Goal: Task Accomplishment & Management: Manage account settings

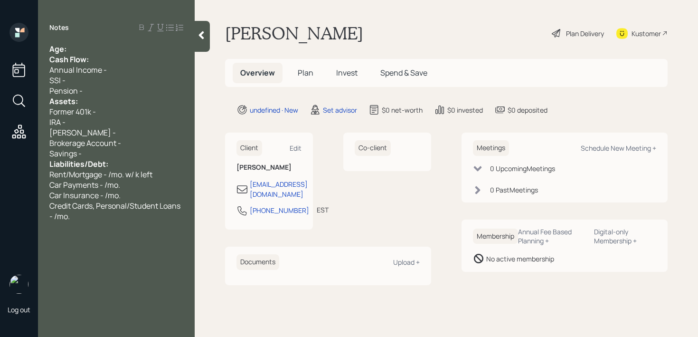
click at [91, 43] on div "Notes Age: Cash Flow: Annual Income - SSI - Pension - Assets: Former 401k - IRA…" at bounding box center [116, 174] width 157 height 302
click at [91, 47] on div "Age:" at bounding box center [116, 49] width 134 height 10
drag, startPoint x: 77, startPoint y: 49, endPoint x: 69, endPoint y: 50, distance: 7.7
click at [69, 50] on span "Age: [DEMOGRAPHIC_DATA]" at bounding box center [102, 49] width 106 height 10
click at [89, 49] on div "Age: [DEMOGRAPHIC_DATA]" at bounding box center [116, 49] width 134 height 10
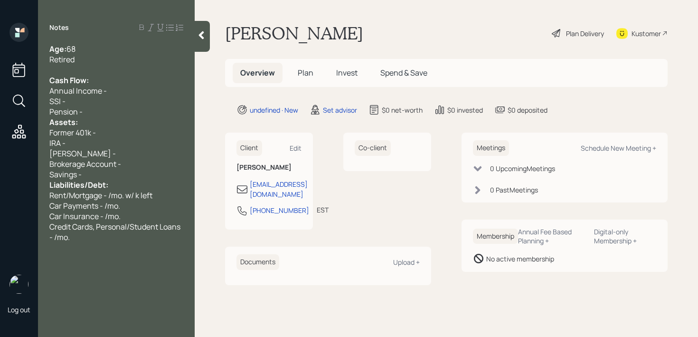
click at [119, 177] on div "Savings -" at bounding box center [116, 174] width 134 height 10
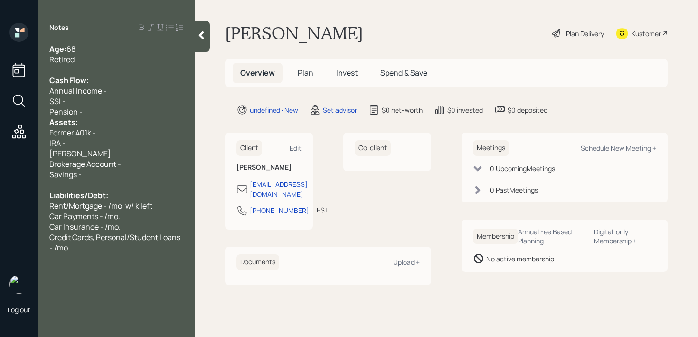
click at [106, 138] on div "IRA -" at bounding box center [116, 143] width 134 height 10
click at [111, 94] on div "Annual Income -" at bounding box center [116, 90] width 134 height 10
click at [109, 104] on div "SSI -" at bounding box center [116, 101] width 134 height 10
click at [109, 107] on div "Pension -" at bounding box center [116, 111] width 134 height 10
drag, startPoint x: 109, startPoint y: 107, endPoint x: 62, endPoint y: 106, distance: 47.5
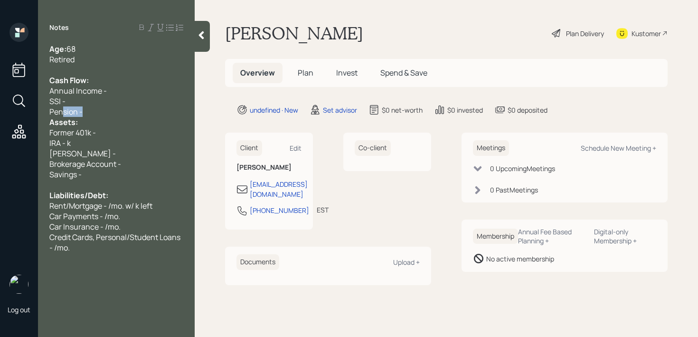
click at [62, 106] on div "Pension -" at bounding box center [116, 111] width 134 height 10
click at [93, 110] on div "Pension -" at bounding box center [116, 111] width 134 height 10
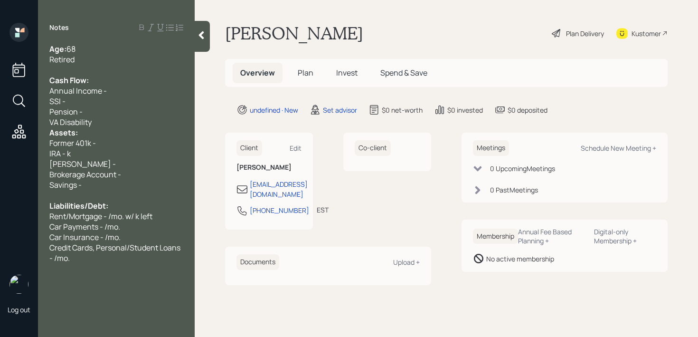
click at [105, 63] on div "Retired" at bounding box center [116, 59] width 134 height 10
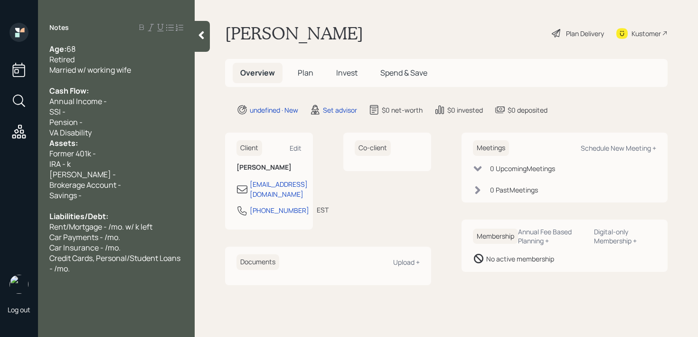
click at [107, 122] on div "Pension -" at bounding box center [116, 122] width 134 height 10
click at [105, 131] on div "VA Disability" at bounding box center [116, 132] width 134 height 10
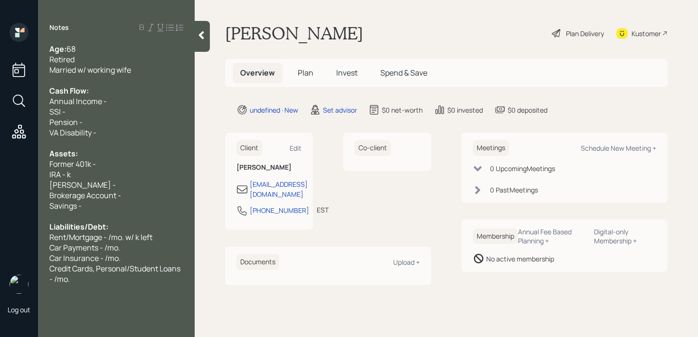
click at [111, 118] on div "Pension -" at bounding box center [116, 122] width 134 height 10
click at [111, 134] on div "VA Disability -" at bounding box center [116, 132] width 134 height 10
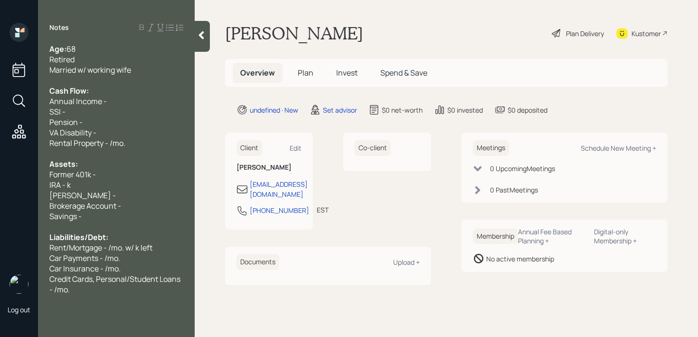
drag, startPoint x: 69, startPoint y: 181, endPoint x: 133, endPoint y: 101, distance: 102.3
click at [69, 181] on span "IRA - k" at bounding box center [59, 184] width 21 height 10
click at [83, 147] on span "Rental Property - /mo." at bounding box center [87, 143] width 76 height 10
click at [105, 127] on div "VA Disability -" at bounding box center [116, 132] width 134 height 10
click at [105, 127] on div "VA Disability - k" at bounding box center [116, 132] width 134 height 10
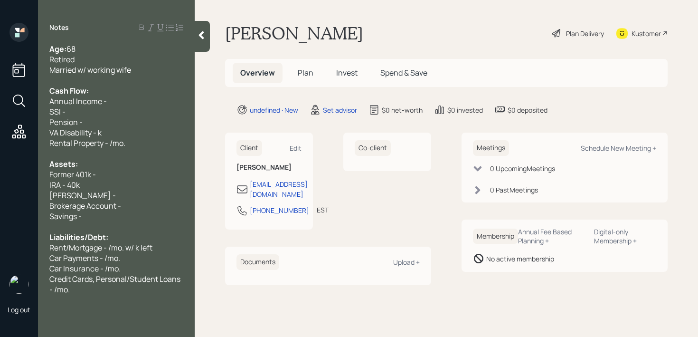
click at [100, 128] on span "VA Disability - k" at bounding box center [75, 132] width 52 height 10
click at [118, 124] on div "Pension -" at bounding box center [116, 122] width 134 height 10
click at [123, 111] on div "SSI -" at bounding box center [116, 111] width 134 height 10
click at [104, 119] on div "Pension -" at bounding box center [116, 122] width 134 height 10
drag, startPoint x: 80, startPoint y: 105, endPoint x: 0, endPoint y: 105, distance: 79.7
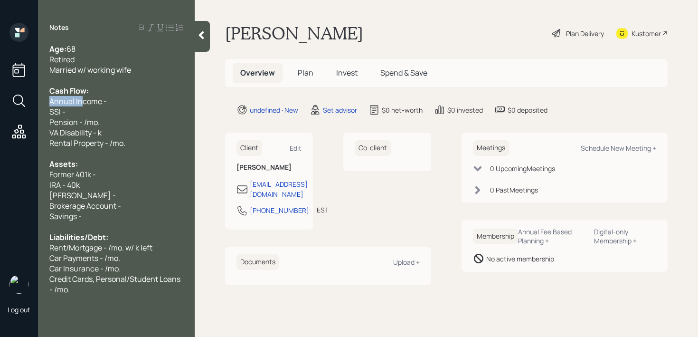
click at [0, 105] on div "Log out Notes Age: [DEMOGRAPHIC_DATA] Retired Married w/ working wife Cash Flow…" at bounding box center [349, 168] width 698 height 337
click at [54, 115] on span "SSI -" at bounding box center [57, 111] width 16 height 10
drag, startPoint x: 73, startPoint y: 111, endPoint x: 0, endPoint y: 105, distance: 73.4
click at [0, 111] on div "Log out Notes Age: [DEMOGRAPHIC_DATA] Retired Married w/ working wife Cash Flow…" at bounding box center [349, 168] width 698 height 337
click at [87, 122] on span "Pension - /mo." at bounding box center [74, 122] width 50 height 10
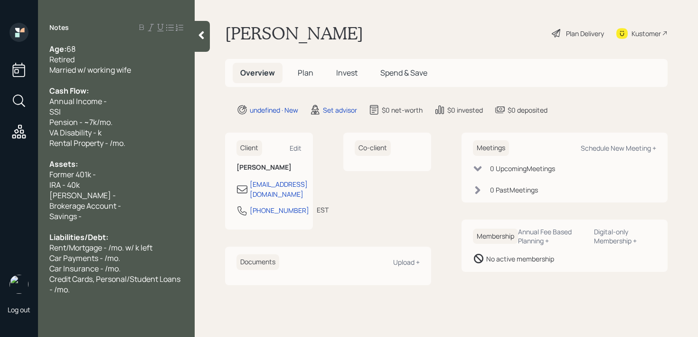
click at [129, 120] on div "Pension - ~7k/mo." at bounding box center [116, 122] width 134 height 10
click at [130, 126] on span "Pension - ~7k/mo. (net)" at bounding box center [90, 122] width 83 height 10
click at [124, 130] on div "VA Disability - k" at bounding box center [116, 132] width 134 height 10
click at [104, 134] on span "VA Disability - 4./mo. (net)" at bounding box center [94, 132] width 90 height 10
click at [144, 148] on div at bounding box center [116, 153] width 134 height 10
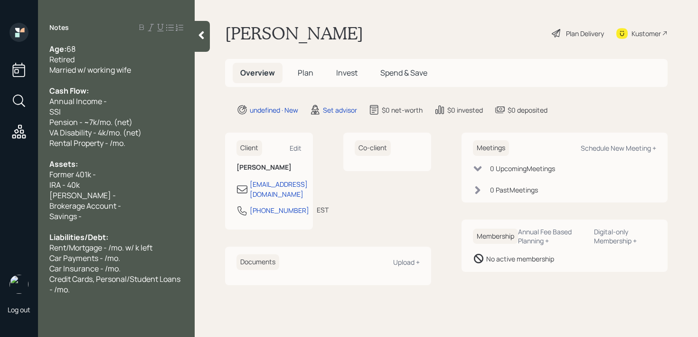
click at [145, 142] on div "Rental Property - /mo." at bounding box center [116, 143] width 134 height 10
click at [129, 110] on div "SSI" at bounding box center [116, 111] width 134 height 10
click at [139, 100] on div "Annual Income -" at bounding box center [116, 101] width 134 height 10
drag, startPoint x: 144, startPoint y: 100, endPoint x: 0, endPoint y: 100, distance: 143.8
click at [0, 100] on div "Log out Notes Age: [DEMOGRAPHIC_DATA] Retired Married w/ working wife Cash Flow…" at bounding box center [349, 168] width 698 height 337
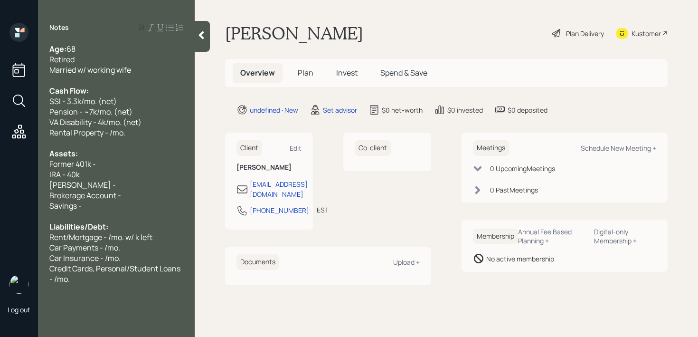
click at [113, 135] on span "Rental Property - /mo." at bounding box center [87, 132] width 76 height 10
click at [108, 203] on div "Savings -" at bounding box center [116, 205] width 134 height 10
click at [117, 186] on div "[PERSON_NAME] -" at bounding box center [116, 184] width 134 height 10
drag, startPoint x: 130, startPoint y: 163, endPoint x: 6, endPoint y: 163, distance: 123.4
click at [6, 163] on div "Log out Notes Age: [DEMOGRAPHIC_DATA] Retired Married w/ working wife Cash Flow…" at bounding box center [349, 168] width 698 height 337
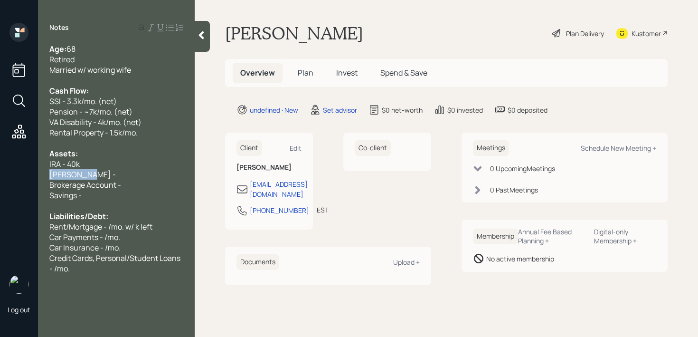
drag, startPoint x: 99, startPoint y: 176, endPoint x: 0, endPoint y: 176, distance: 99.2
click at [0, 176] on div "Log out Notes Age: [DEMOGRAPHIC_DATA] Retired Married w/ working wife Cash Flow…" at bounding box center [349, 168] width 698 height 337
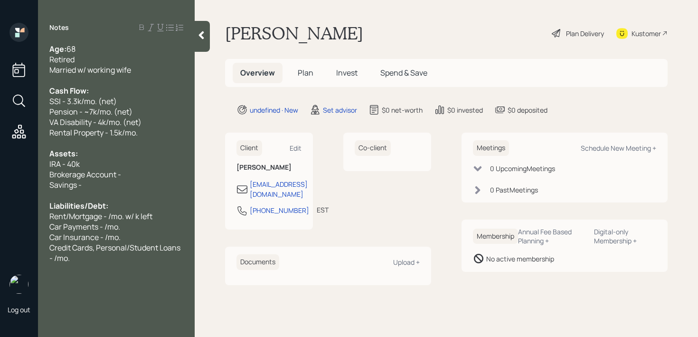
click at [141, 172] on div "Brokerage Account -" at bounding box center [116, 174] width 134 height 10
click at [104, 215] on span "Rent/Mortgage - /mo. w/ k left" at bounding box center [100, 216] width 103 height 10
drag, startPoint x: 70, startPoint y: 216, endPoint x: 29, endPoint y: 216, distance: 40.8
click at [29, 216] on div "Log out Notes Age: [DEMOGRAPHIC_DATA] Retired Married w/ working wife Cash Flow…" at bounding box center [349, 168] width 698 height 337
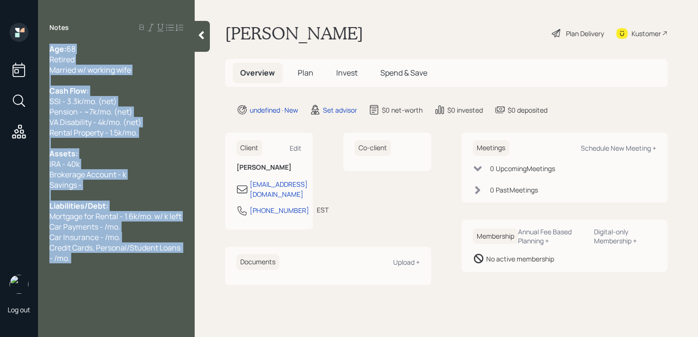
drag, startPoint x: 185, startPoint y: 214, endPoint x: 148, endPoint y: 214, distance: 36.6
click at [148, 214] on div "Age: [DEMOGRAPHIC_DATA] Retired Married w/ working wife Cash Flow: SSI - 3.3k/m…" at bounding box center [116, 153] width 157 height 219
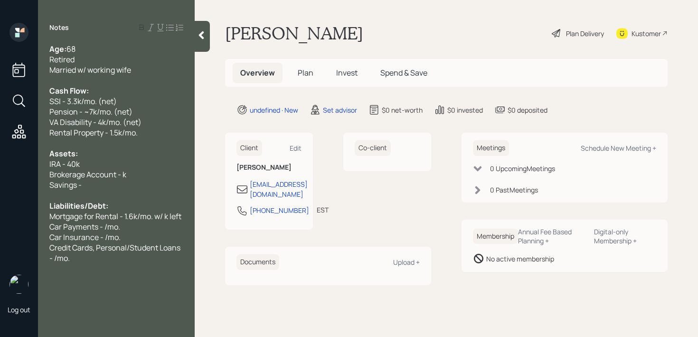
click at [156, 214] on span "Mortgage for Rental - 1.6k/mo. w/ k left" at bounding box center [115, 216] width 132 height 10
drag, startPoint x: 156, startPoint y: 215, endPoint x: 184, endPoint y: 215, distance: 28.0
click at [184, 215] on div "Age: [DEMOGRAPHIC_DATA] Retired Married w/ working wife Cash Flow: SSI - 3.3k/m…" at bounding box center [116, 153] width 157 height 219
click at [169, 177] on div "Brokerage Account - k" at bounding box center [116, 174] width 134 height 10
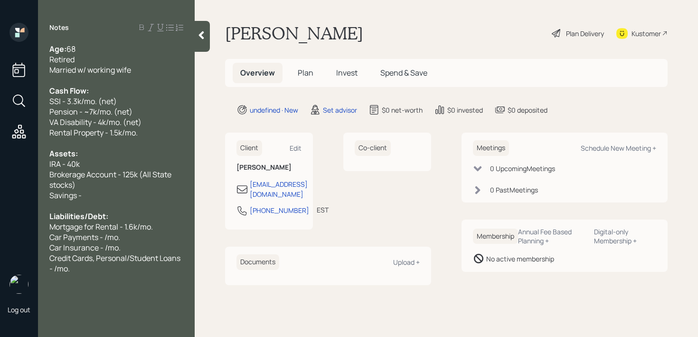
click at [156, 185] on div "Brokerage Account - 125k (All State stocks)" at bounding box center [116, 179] width 134 height 21
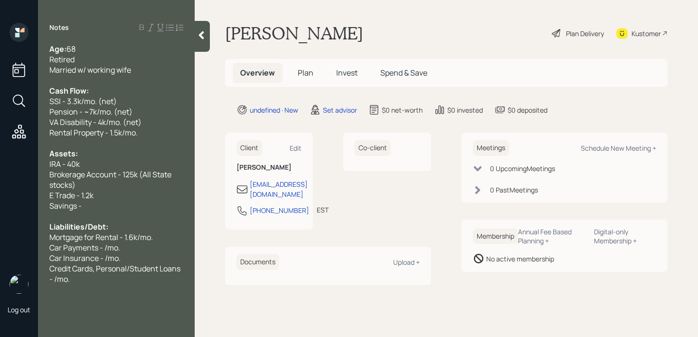
click at [60, 195] on span "E Trade - 1.2k" at bounding box center [71, 195] width 44 height 10
click at [106, 194] on div "E Trade - 1.2k" at bounding box center [116, 195] width 134 height 10
click at [76, 196] on span "E Trade - 1.2k" at bounding box center [71, 195] width 44 height 10
click at [126, 207] on div "Savings -" at bounding box center [116, 205] width 134 height 10
click at [144, 178] on span "Brokerage Account - 125k (All State stocks)" at bounding box center [110, 179] width 123 height 21
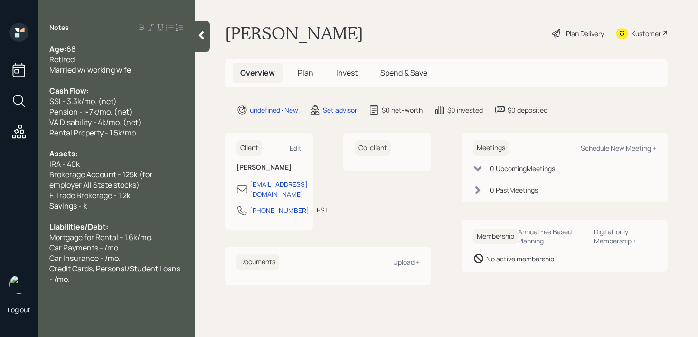
click at [96, 184] on span "Brokerage Account - 125k (for employer All State stocks)" at bounding box center [101, 179] width 104 height 21
click at [84, 207] on span "Savings - k" at bounding box center [67, 205] width 37 height 10
click at [96, 221] on span "Liabilities/Debt:" at bounding box center [78, 226] width 59 height 10
click at [116, 265] on span "Credit Cards, Personal/Student Loans - /mo." at bounding box center [115, 273] width 132 height 21
click at [133, 248] on div "Car Payments - /mo." at bounding box center [116, 247] width 134 height 10
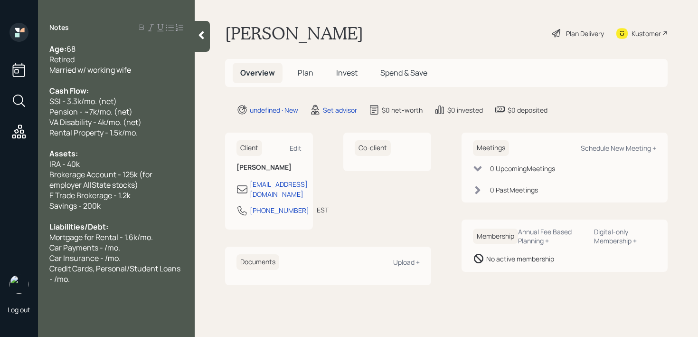
click at [153, 232] on span "Mortgage for Rental - 1.6k/mo." at bounding box center [100, 237] width 103 height 10
click at [157, 245] on div "Car Payments - /mo." at bounding box center [116, 247] width 134 height 10
click at [161, 240] on div "Mortgage for Rental - 1.6k/mo." at bounding box center [116, 237] width 134 height 10
click at [114, 249] on span "Mortgage - 845/mo." at bounding box center [83, 247] width 68 height 10
click at [120, 249] on div "Mortgage - 845/mo." at bounding box center [116, 247] width 134 height 10
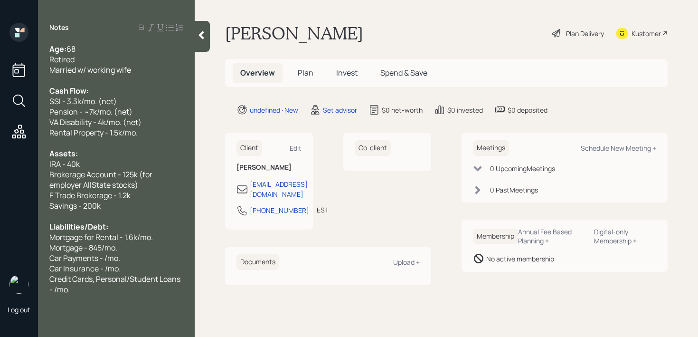
click at [132, 248] on div "Mortgage - 845/mo." at bounding box center [116, 247] width 134 height 10
drag, startPoint x: 144, startPoint y: 262, endPoint x: 32, endPoint y: 262, distance: 112.0
click at [32, 262] on div "Log out Notes Age: [DEMOGRAPHIC_DATA] Retired Married w/ working wife Cash Flow…" at bounding box center [349, 168] width 698 height 337
click at [99, 267] on span "Car Insurance - /mo." at bounding box center [84, 268] width 71 height 10
drag, startPoint x: 134, startPoint y: 259, endPoint x: 0, endPoint y: 259, distance: 134.3
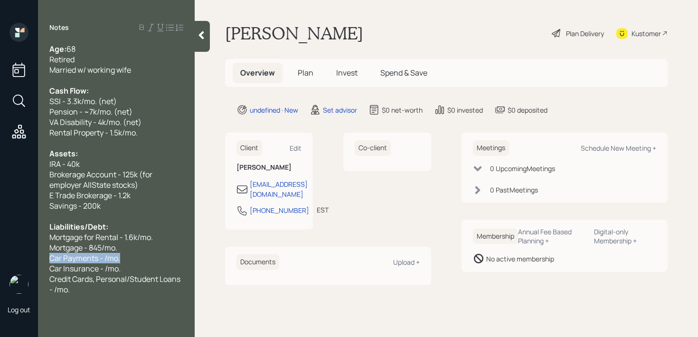
click at [0, 259] on div "Log out Notes Age: [DEMOGRAPHIC_DATA] Retired Married w/ working wife Cash Flow…" at bounding box center [349, 168] width 698 height 337
click at [101, 275] on div "Credit Cards, Personal/Student Loans - /mo." at bounding box center [116, 273] width 134 height 21
drag, startPoint x: 134, startPoint y: 258, endPoint x: 0, endPoint y: 258, distance: 134.3
click at [0, 258] on div "Log out Notes Age: [DEMOGRAPHIC_DATA] Retired Married w/ working wife Cash Flow…" at bounding box center [349, 168] width 698 height 337
click at [84, 253] on span "Car Insurance - /mo." at bounding box center [84, 258] width 71 height 10
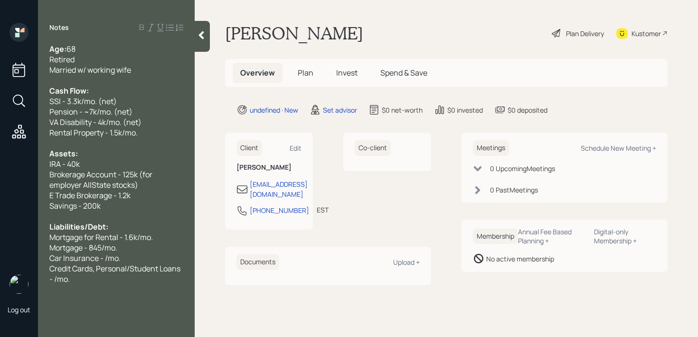
click at [116, 277] on div "Credit Cards, Personal/Student Loans - /mo." at bounding box center [116, 273] width 134 height 21
click at [118, 297] on span "Needs to buy 2 new cars" at bounding box center [90, 299] width 83 height 10
click at [119, 286] on div at bounding box center [116, 289] width 134 height 10
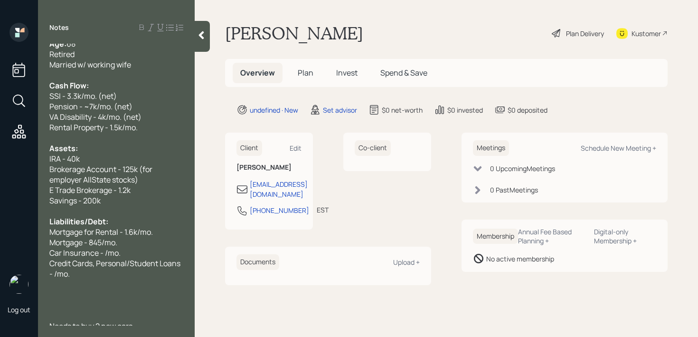
click at [128, 251] on div "Car Insurance - /mo." at bounding box center [116, 252] width 134 height 10
click at [103, 253] on span "Car Insurance - /mo." at bounding box center [84, 252] width 71 height 10
drag, startPoint x: 105, startPoint y: 271, endPoint x: 34, endPoint y: 266, distance: 71.9
click at [34, 266] on div "Log out Notes Age: [DEMOGRAPHIC_DATA] Retired Married w/ working wife Cash Flow…" at bounding box center [349, 168] width 698 height 337
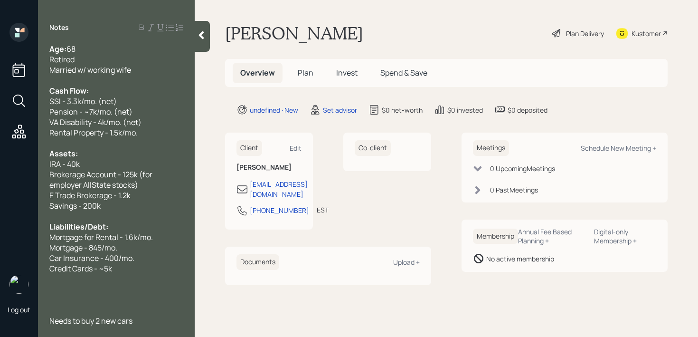
click at [136, 269] on div "Credit Cards - ~5k" at bounding box center [116, 268] width 134 height 10
click at [103, 310] on div at bounding box center [116, 310] width 134 height 10
click at [205, 42] on div at bounding box center [202, 36] width 15 height 31
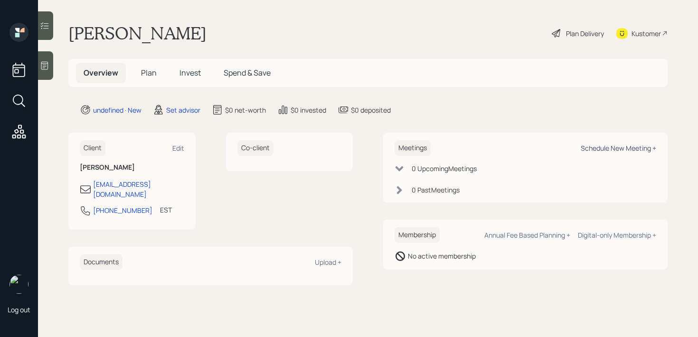
click at [603, 143] on div "Schedule New Meeting +" at bounding box center [617, 147] width 75 height 9
select select "round-[PERSON_NAME]"
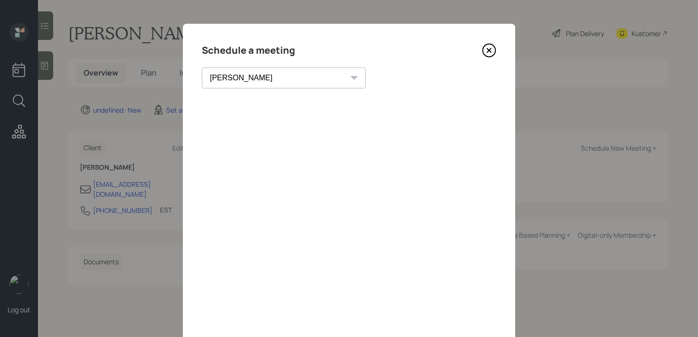
click at [495, 51] on icon at bounding box center [489, 50] width 13 height 13
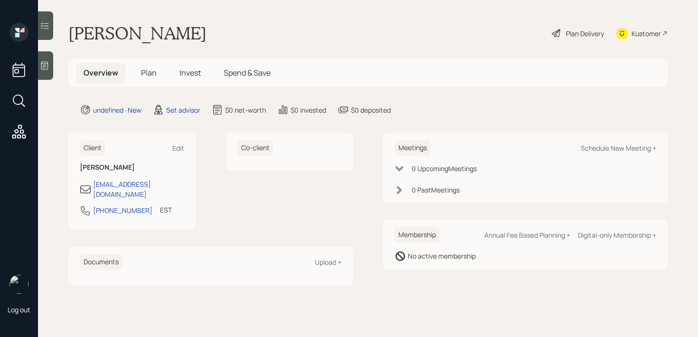
click at [39, 74] on div at bounding box center [45, 65] width 15 height 28
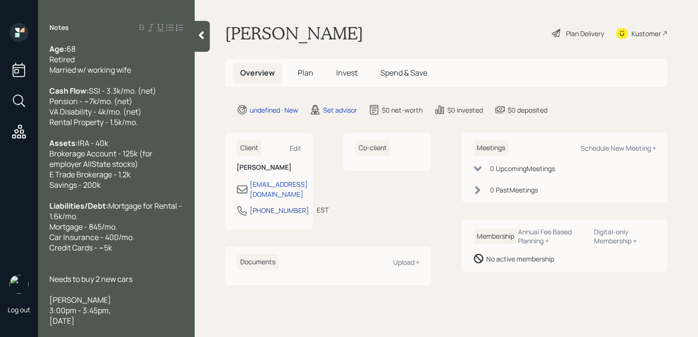
scroll to position [21, 0]
click at [294, 151] on div "Edit" at bounding box center [296, 147] width 12 height 9
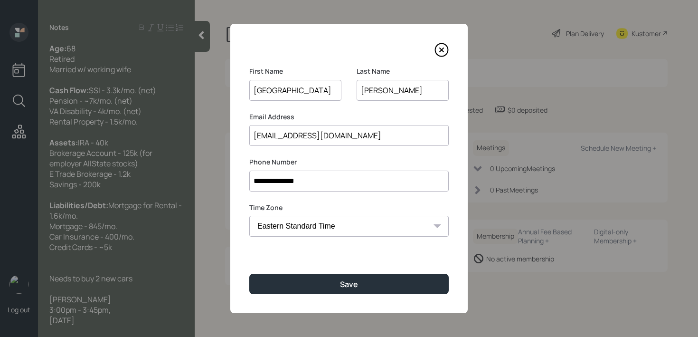
drag, startPoint x: 343, startPoint y: 138, endPoint x: 169, endPoint y: 138, distance: 173.7
click at [169, 138] on div "**********" at bounding box center [349, 168] width 698 height 337
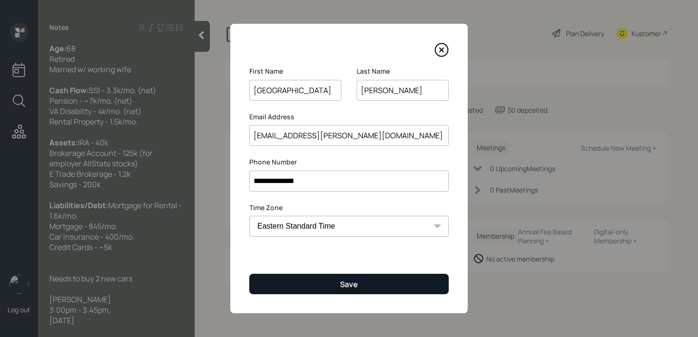
type input "[EMAIL_ADDRESS][PERSON_NAME][DOMAIN_NAME]"
click at [304, 285] on button "Save" at bounding box center [348, 283] width 199 height 20
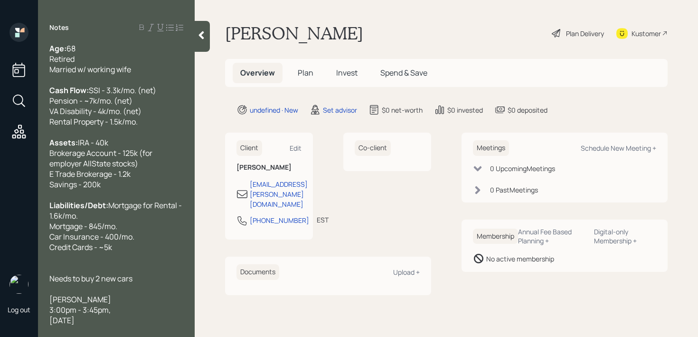
click at [206, 39] on div at bounding box center [202, 36] width 15 height 31
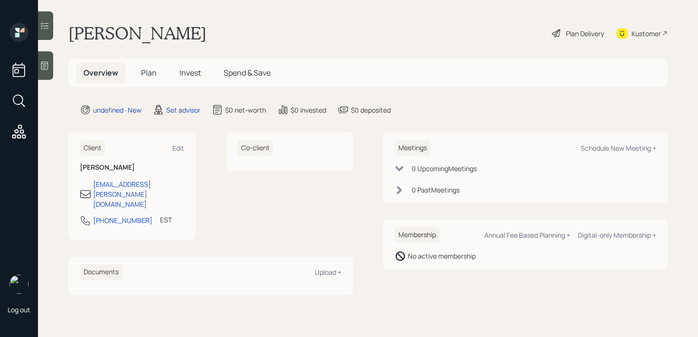
click at [48, 64] on icon at bounding box center [44, 66] width 7 height 8
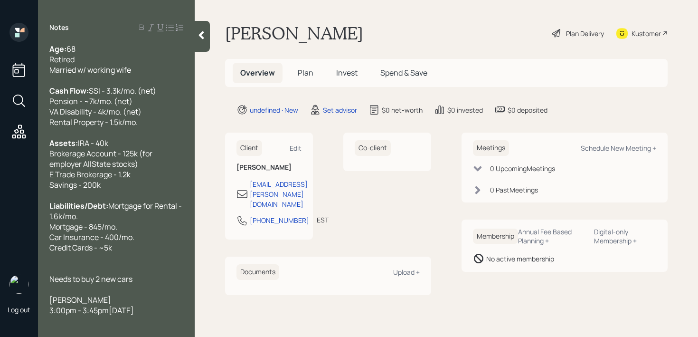
scroll to position [21, 0]
drag, startPoint x: 150, startPoint y: 320, endPoint x: 47, endPoint y: 302, distance: 104.1
click at [47, 302] on div "Age: [DEMOGRAPHIC_DATA] Retired Married w/ working wife Cash Flow: SSI - 3.3k/m…" at bounding box center [116, 179] width 157 height 271
copy span "[PERSON_NAME] 3:00pm - 3:45pm[DATE]"
click at [167, 315] on div "[PERSON_NAME] 3:00pm - 3:45pm[DATE]" at bounding box center [116, 304] width 134 height 21
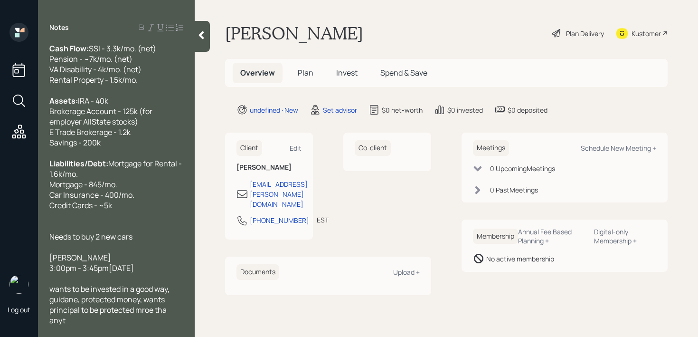
scroll to position [73, 0]
click at [130, 231] on span "Needs to buy 2 new cars" at bounding box center [90, 236] width 83 height 10
click at [125, 231] on span "Needs to buy 2 new cars" at bounding box center [90, 236] width 83 height 10
click at [117, 221] on div at bounding box center [116, 226] width 134 height 10
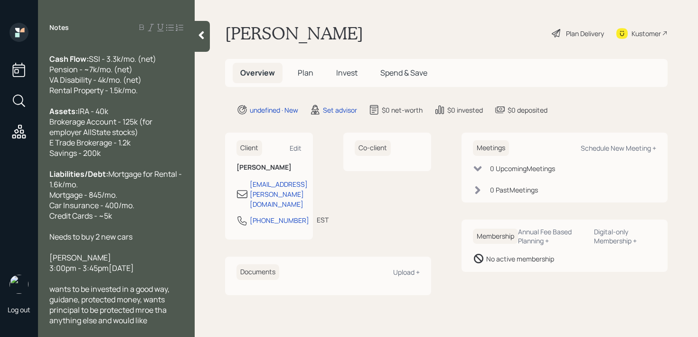
drag, startPoint x: 150, startPoint y: 270, endPoint x: 44, endPoint y: 247, distance: 108.3
click at [44, 247] on div "Age: [DEMOGRAPHIC_DATA] Retired Married w/ working wife Cash Flow: SSI - 3.3k/m…" at bounding box center [116, 184] width 157 height 281
copy span "[PERSON_NAME] 3:00pm - 3:45pm[DATE]"
click at [152, 323] on div "wants to be invested in a good way, guidane, protected money, wants principal t…" at bounding box center [116, 304] width 134 height 42
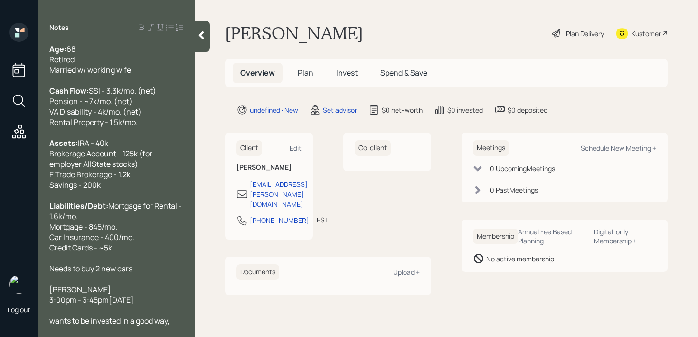
scroll to position [36, 0]
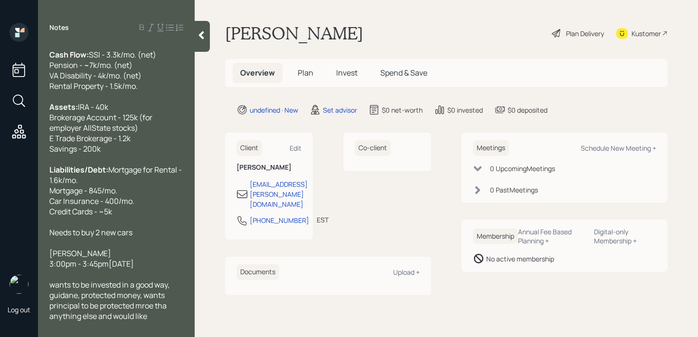
click at [112, 269] on div "[PERSON_NAME] 3:00pm - 3:45pm[DATE]" at bounding box center [116, 258] width 134 height 21
drag, startPoint x: 50, startPoint y: 275, endPoint x: 146, endPoint y: 299, distance: 98.7
click at [146, 269] on div "[PERSON_NAME] 3:00pm - 3:45pm[DATE]" at bounding box center [116, 258] width 134 height 21
copy span "[PERSON_NAME] 3:00pm - 3:45pm[DATE]"
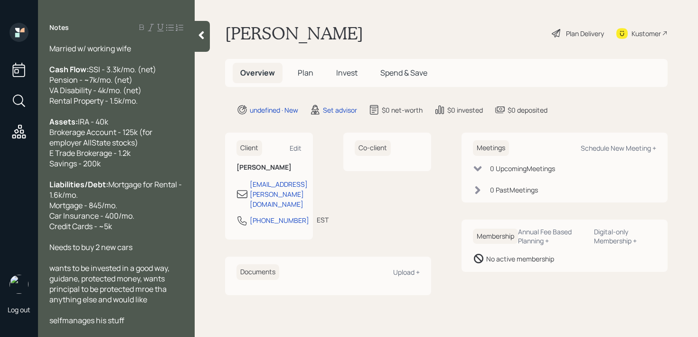
scroll to position [42, 0]
drag, startPoint x: 146, startPoint y: 248, endPoint x: 26, endPoint y: 246, distance: 120.1
click at [26, 246] on div "Log out Notes Age: [DEMOGRAPHIC_DATA] Retired Married w/ working wife Cash Flow…" at bounding box center [349, 168] width 698 height 337
click at [50, 245] on span "Needs to buy 2 new cars" at bounding box center [90, 247] width 83 height 10
drag, startPoint x: 139, startPoint y: 246, endPoint x: 0, endPoint y: 246, distance: 139.1
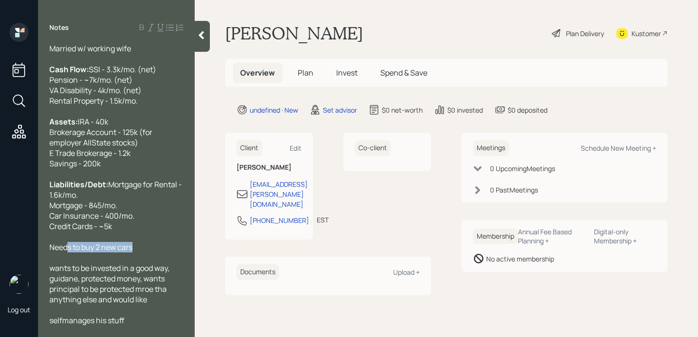
click at [0, 246] on div "Log out Notes Age: [DEMOGRAPHIC_DATA] Retired Married w/ working wife Cash Flow…" at bounding box center [349, 168] width 698 height 337
copy span "Needs to buy 2 new cars"
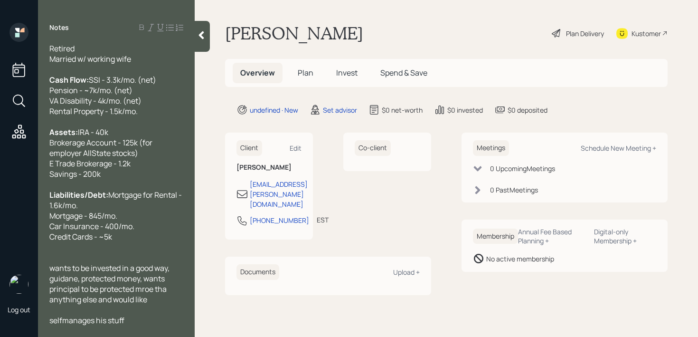
scroll to position [21, 0]
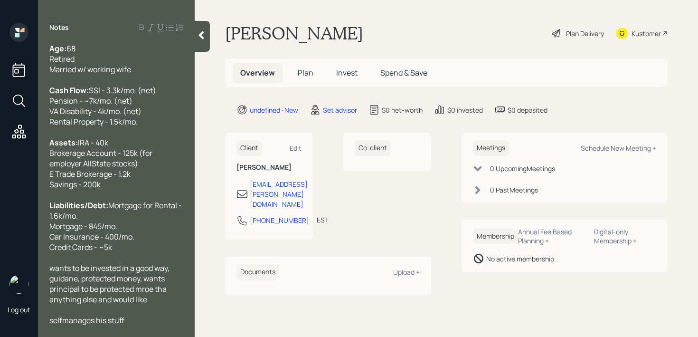
click at [131, 318] on div "selfmanages his stuff" at bounding box center [116, 320] width 134 height 10
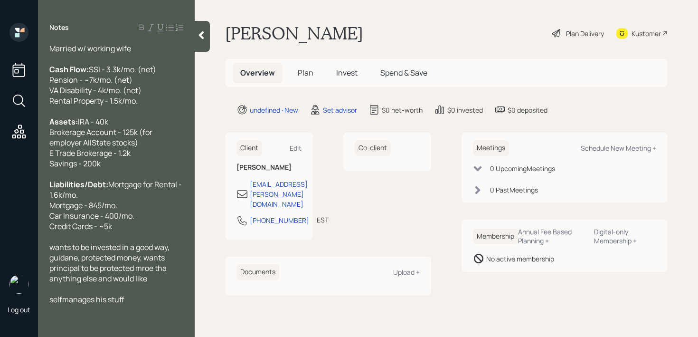
scroll to position [52, 0]
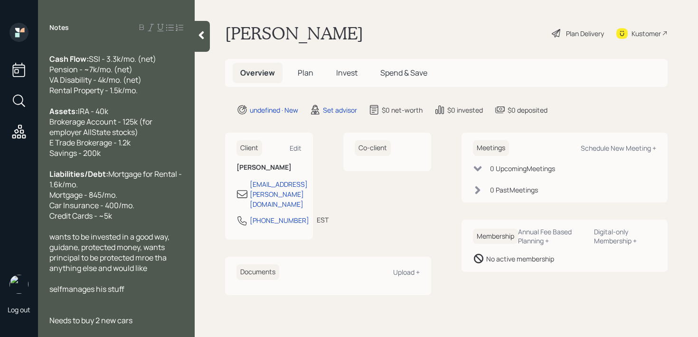
click at [104, 318] on span "Needs to buy 2 new cars" at bounding box center [90, 320] width 83 height 10
click at [117, 317] on span "Needs to buy 2 new cars" at bounding box center [90, 320] width 83 height 10
drag, startPoint x: 51, startPoint y: 322, endPoint x: 29, endPoint y: 321, distance: 21.9
click at [29, 321] on div "Log out Notes Age: [DEMOGRAPHIC_DATA] Retired Married w/ working wife Cash Flow…" at bounding box center [349, 168] width 698 height 337
click at [31, 301] on div "Log out" at bounding box center [19, 168] width 38 height 337
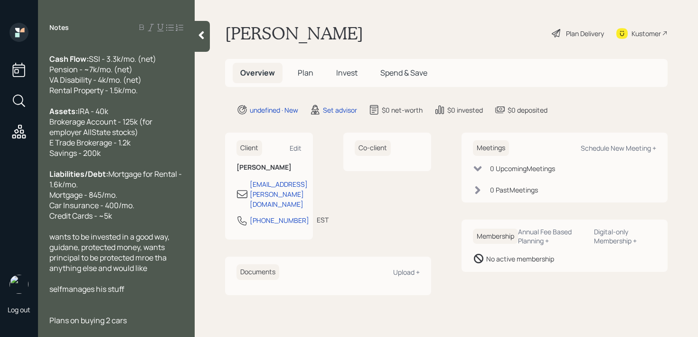
click at [131, 287] on div "selfmanages his stuff" at bounding box center [116, 288] width 134 height 10
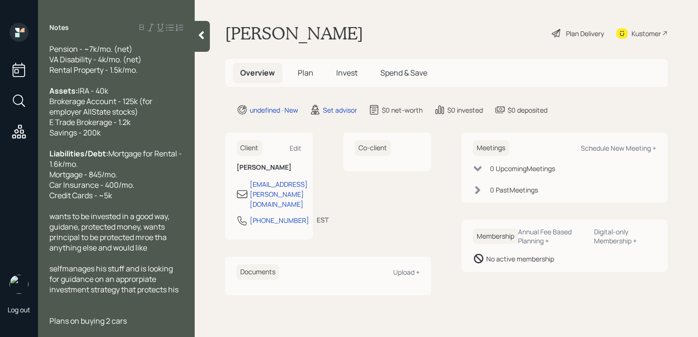
scroll to position [53, 0]
click at [97, 304] on div "self-manages his stuff and is looking for guidance on an appropriate investment…" at bounding box center [116, 283] width 134 height 42
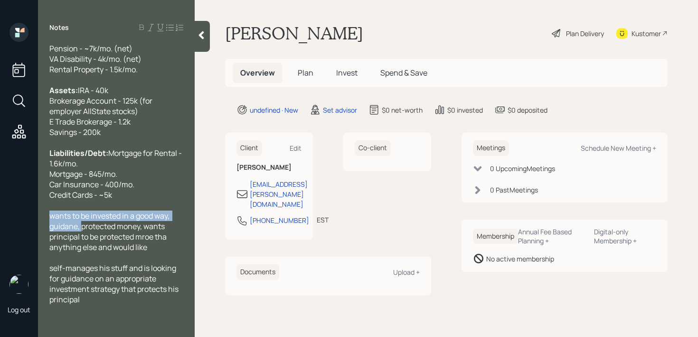
drag, startPoint x: 81, startPoint y: 248, endPoint x: 37, endPoint y: 236, distance: 45.3
click at [37, 236] on div "Log out Notes Age: [DEMOGRAPHIC_DATA] Retired Married w/ working wife Cash Flow…" at bounding box center [349, 168] width 698 height 337
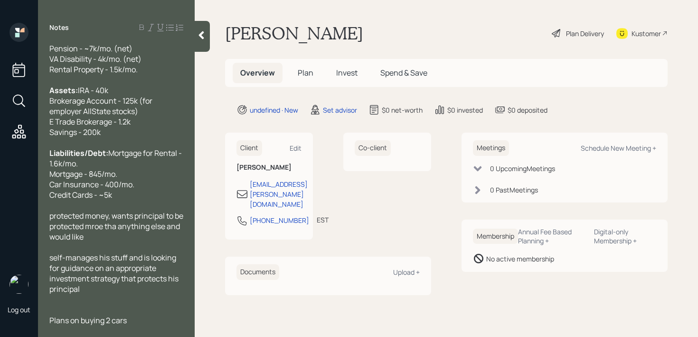
drag, startPoint x: 103, startPoint y: 255, endPoint x: 16, endPoint y: 236, distance: 89.4
click at [16, 236] on div "Log out Notes Age: [DEMOGRAPHIC_DATA] Retired Married w/ working wife Cash Flow…" at bounding box center [349, 168] width 698 height 337
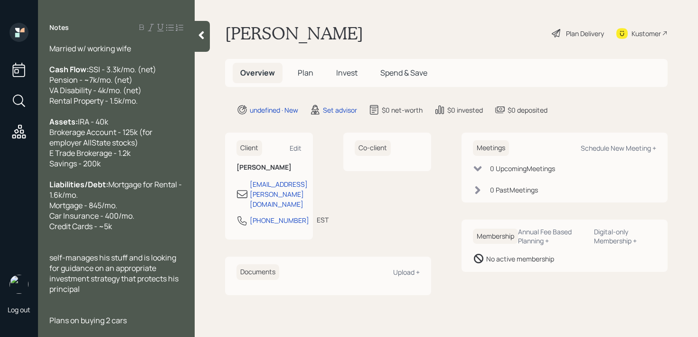
scroll to position [31, 0]
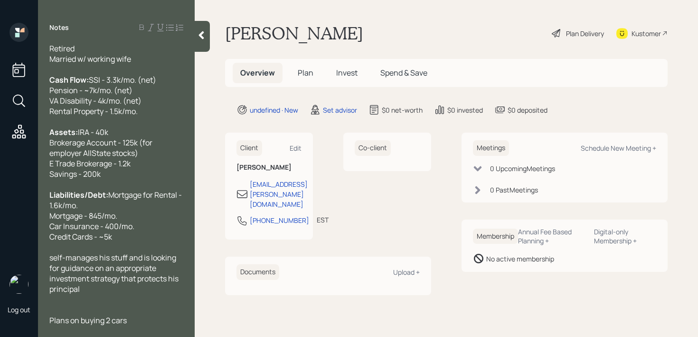
click at [53, 258] on span "self-manages his stuff and is looking for guidance on an appropriate investment…" at bounding box center [114, 273] width 131 height 42
click at [121, 290] on div "Self-manages his stuff and is looking for guidance on an appropriate investment…" at bounding box center [116, 273] width 134 height 42
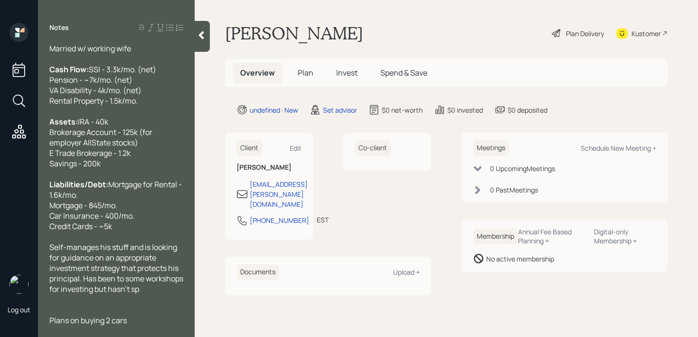
scroll to position [52, 0]
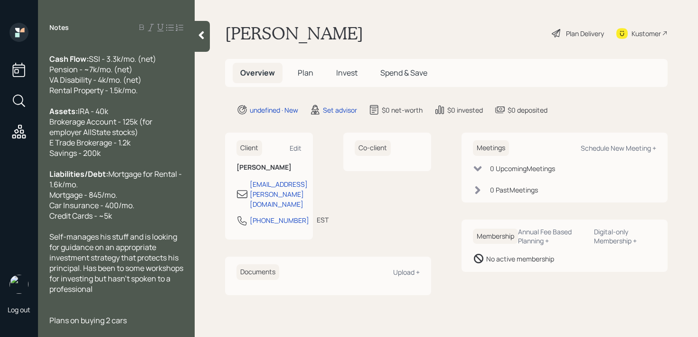
click at [201, 44] on div at bounding box center [202, 36] width 15 height 31
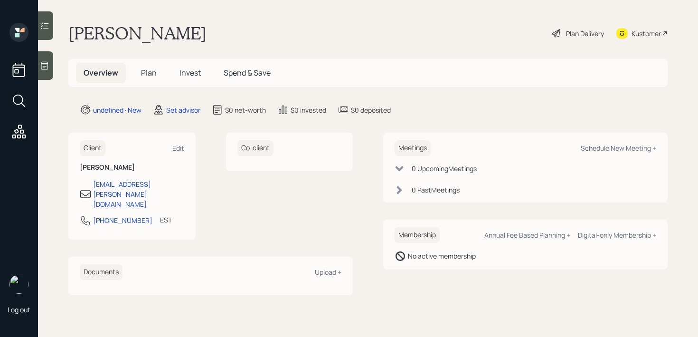
click at [324, 25] on div "[PERSON_NAME] Plan Delivery Kustomer" at bounding box center [367, 33] width 599 height 21
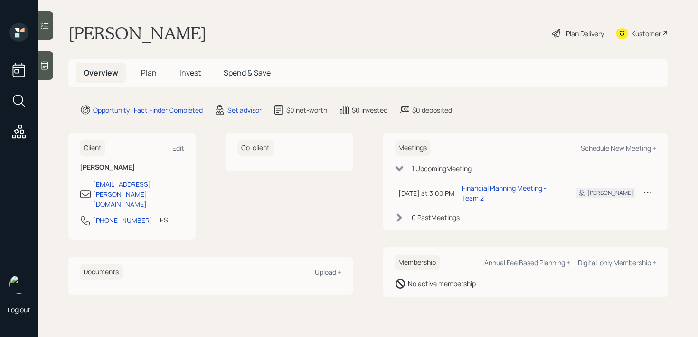
click at [52, 62] on div at bounding box center [45, 65] width 15 height 28
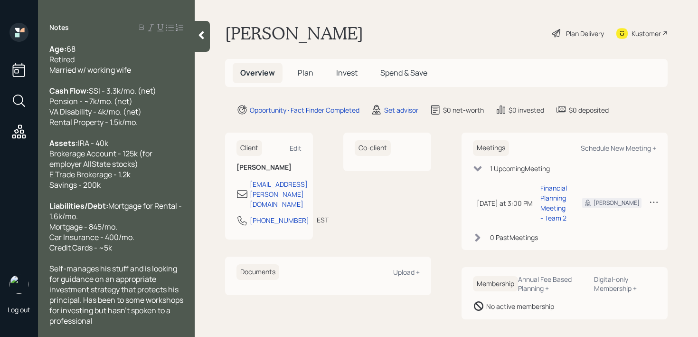
click at [119, 51] on div "Age: [DEMOGRAPHIC_DATA] Retired Married w/ working wife" at bounding box center [116, 59] width 134 height 31
click at [203, 37] on icon at bounding box center [201, 35] width 5 height 8
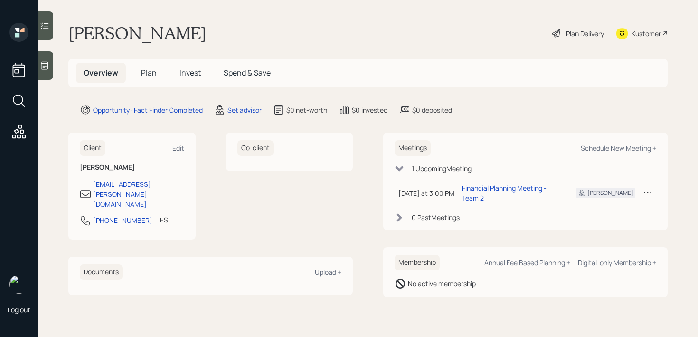
click at [343, 50] on main "[PERSON_NAME] Plan Delivery Kustomer Overview Plan Invest Spend & Save Opportun…" at bounding box center [368, 168] width 660 height 337
